Goal: Transaction & Acquisition: Purchase product/service

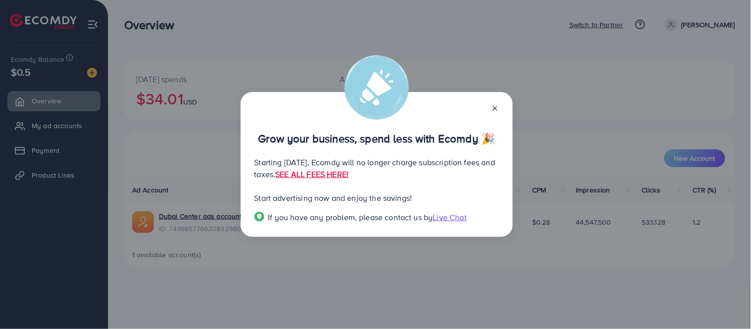
click at [491, 108] on icon at bounding box center [495, 108] width 8 height 8
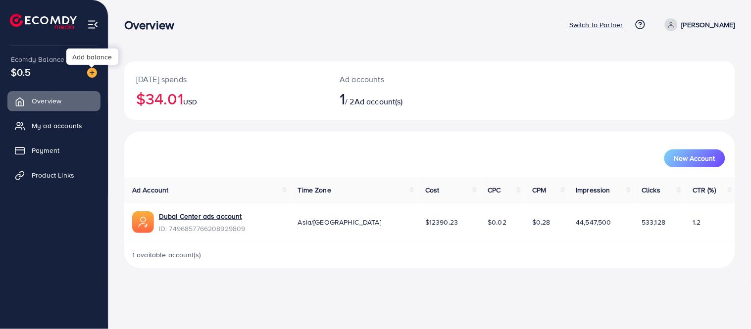
click at [92, 76] on img at bounding box center [92, 73] width 10 height 10
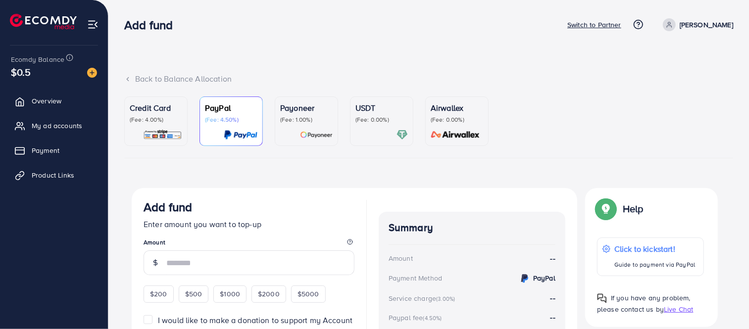
scroll to position [88, 0]
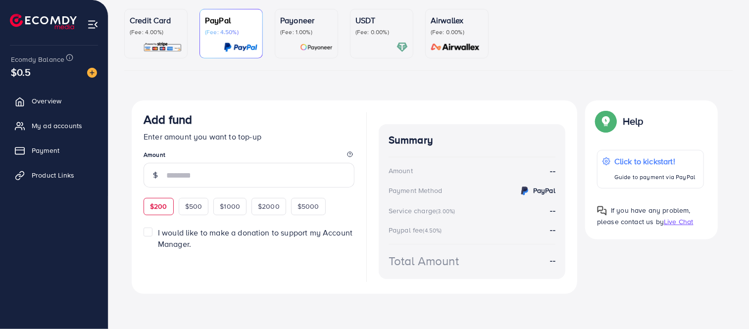
click at [166, 201] on div "$200" at bounding box center [159, 206] width 30 height 17
type input "***"
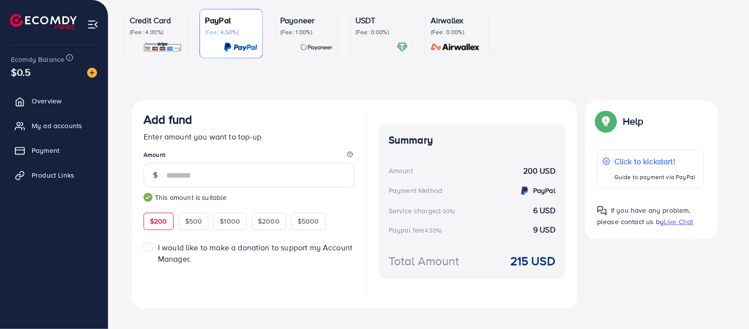
click at [375, 44] on div at bounding box center [382, 47] width 52 height 11
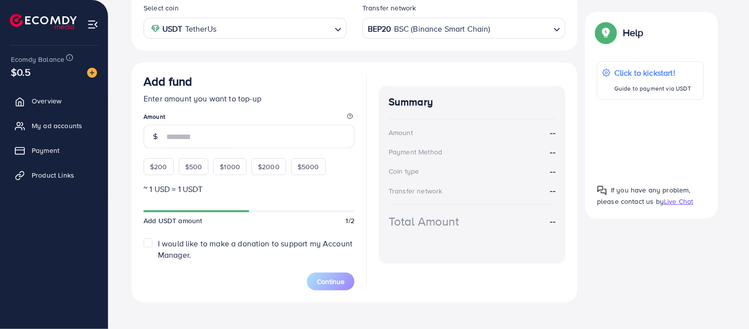
scroll to position [88, 0]
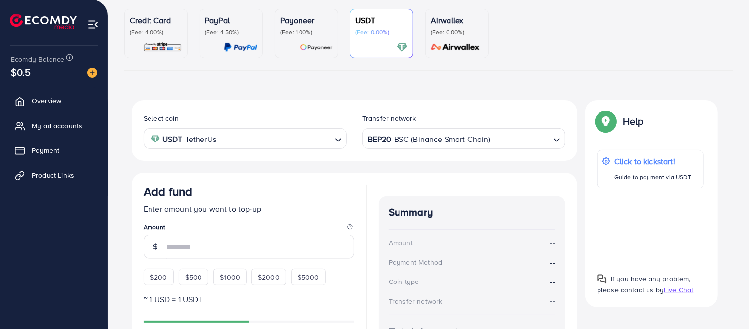
click at [315, 46] on img at bounding box center [316, 47] width 33 height 11
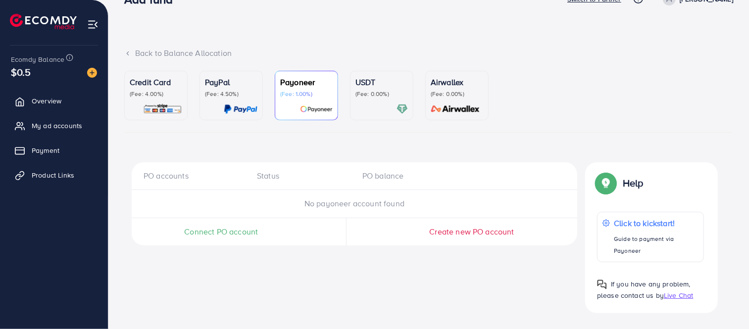
scroll to position [25, 0]
click at [373, 93] on p "(Fee: 0.00%)" at bounding box center [382, 95] width 52 height 8
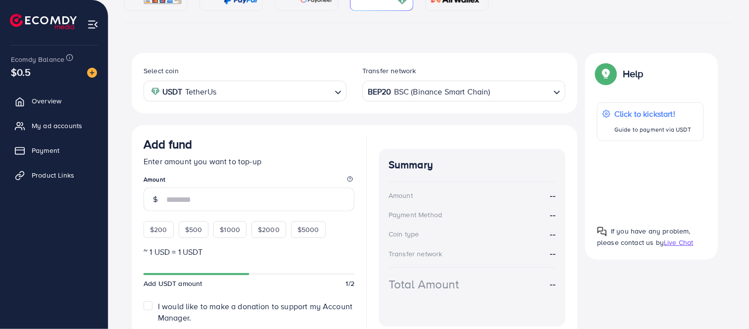
scroll to position [190, 0]
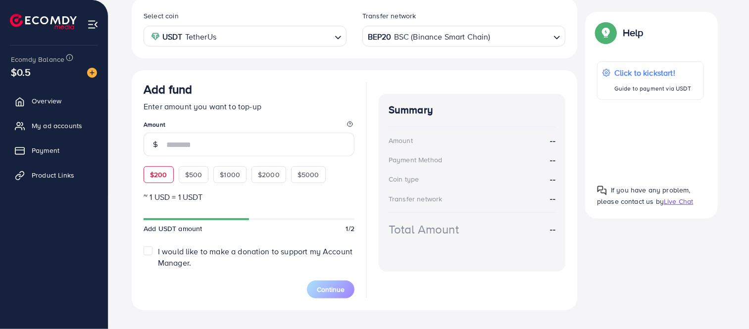
click at [170, 170] on div "$200" at bounding box center [159, 174] width 30 height 17
type input "***"
